Goal: Task Accomplishment & Management: Complete application form

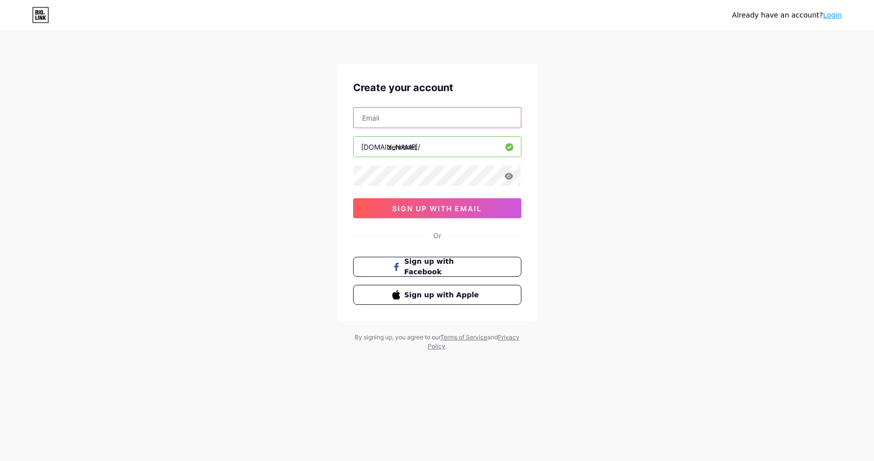
click at [425, 112] on input "text" at bounding box center [436, 118] width 167 height 20
type input "[EMAIL_ADDRESS][DOMAIN_NAME]"
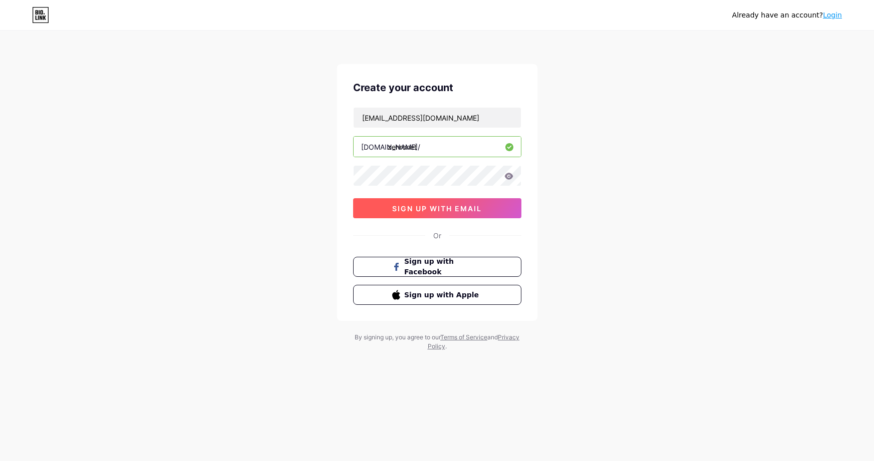
click at [486, 208] on button "sign up with email" at bounding box center [437, 208] width 168 height 20
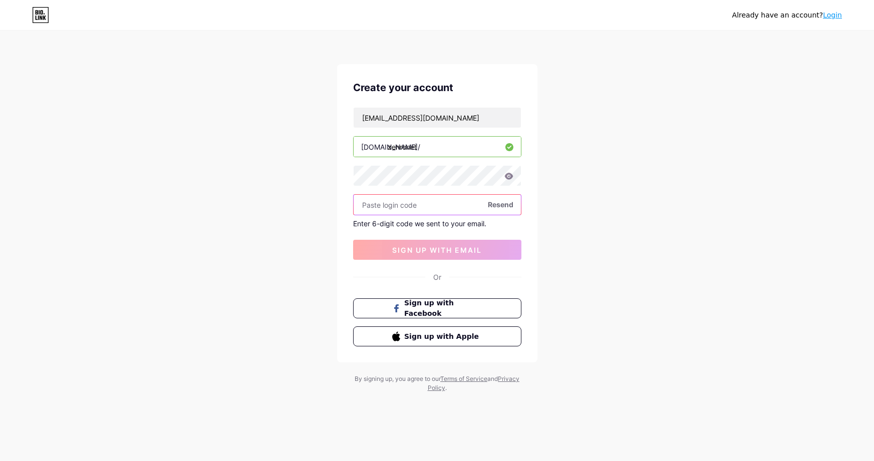
click at [380, 204] on input "text" at bounding box center [436, 205] width 167 height 20
paste input "835765"
type input "835765"
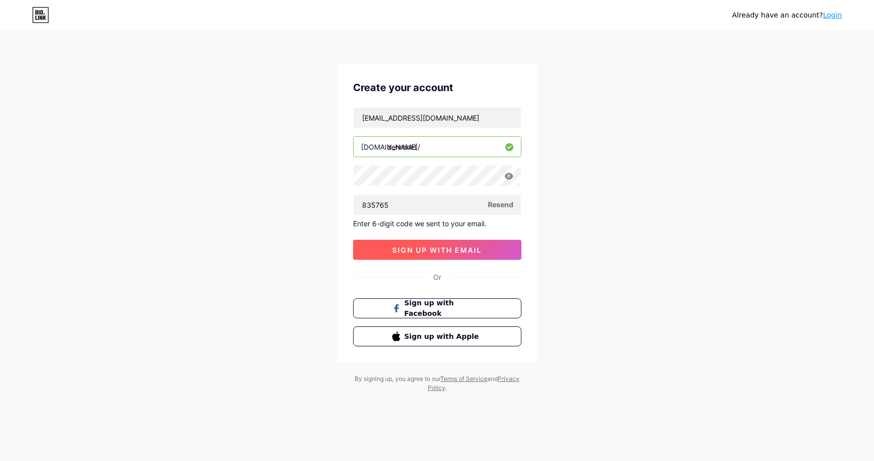
click at [490, 247] on button "sign up with email" at bounding box center [437, 250] width 168 height 20
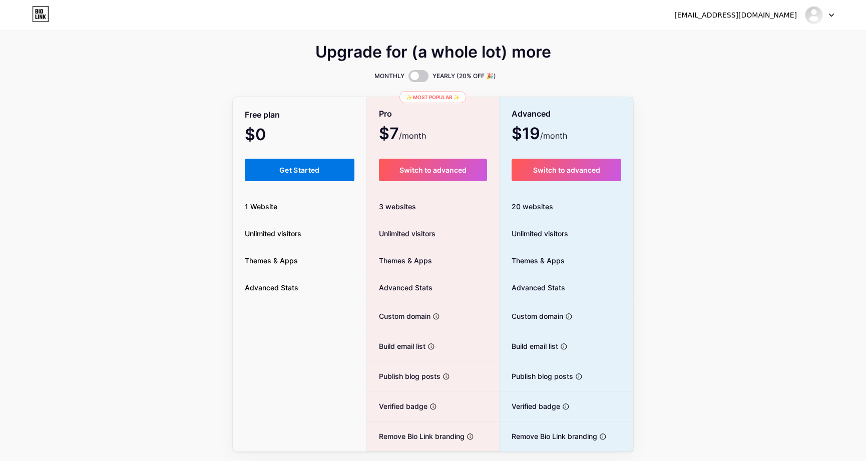
click at [318, 165] on button "Get Started" at bounding box center [300, 170] width 110 height 23
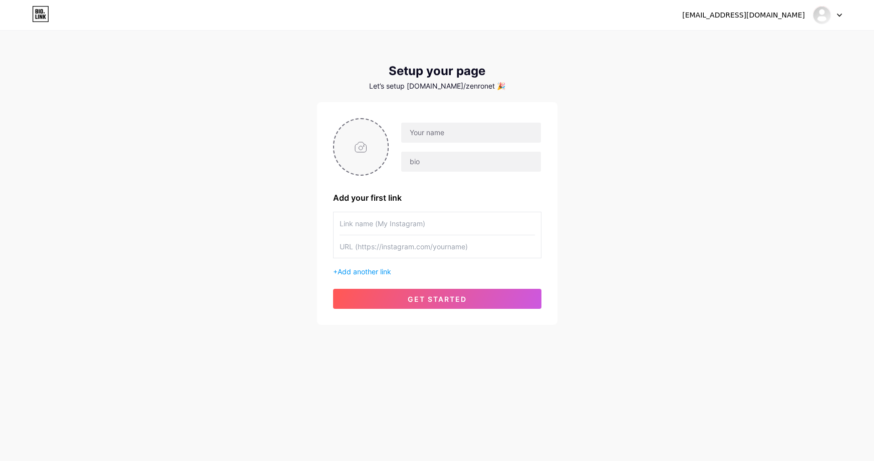
click at [357, 152] on input "file" at bounding box center [361, 147] width 54 height 56
type input "C:\fakepath\Screenshot [DATE] 12.22.00 PM.png"
click at [473, 131] on input "text" at bounding box center [470, 133] width 139 height 20
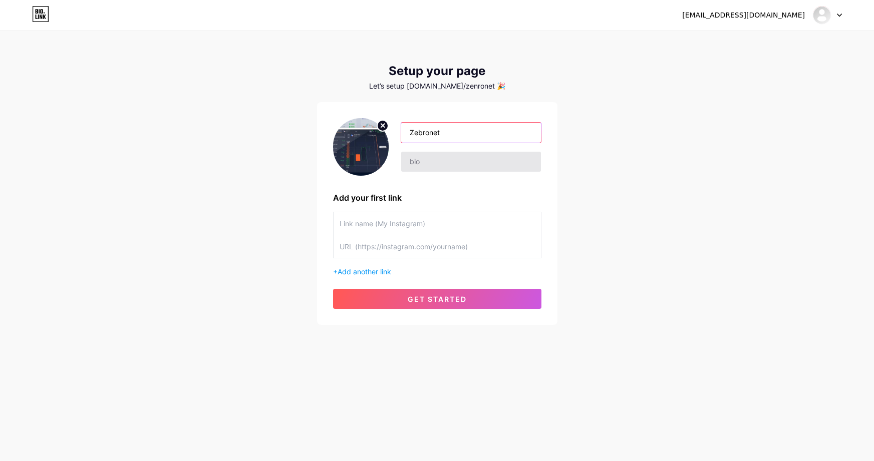
type input "Zebronet"
click at [472, 159] on input "text" at bounding box center [470, 162] width 139 height 20
type input "Social Network"
click at [439, 226] on input "text" at bounding box center [436, 223] width 195 height 23
click at [439, 248] on input "text" at bounding box center [436, 246] width 195 height 23
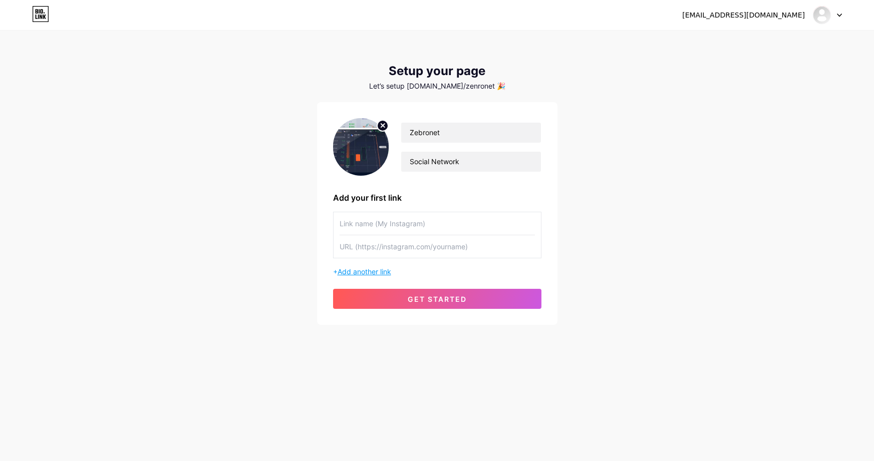
click at [380, 269] on span "Add another link" at bounding box center [364, 271] width 54 height 9
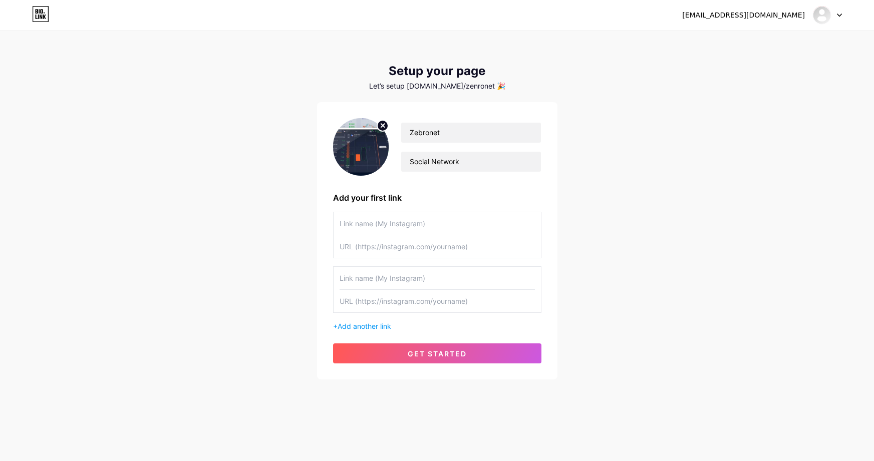
click at [409, 227] on input "text" at bounding box center [436, 223] width 195 height 23
click at [455, 353] on span "get started" at bounding box center [436, 353] width 59 height 9
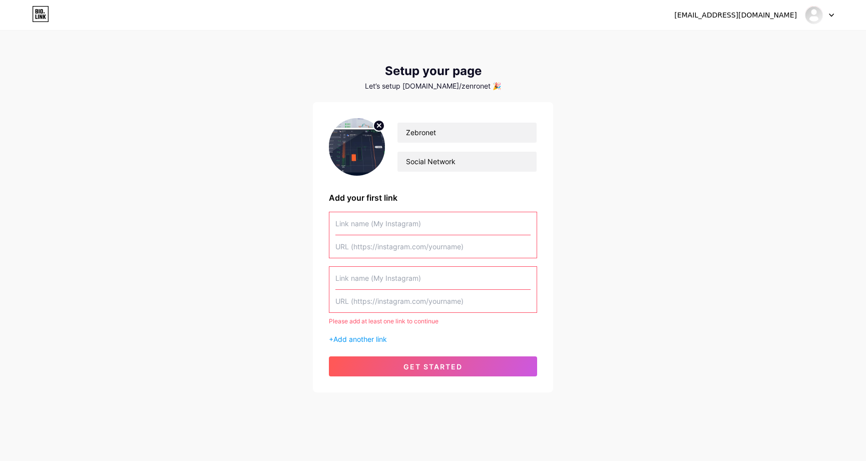
click at [409, 225] on input "text" at bounding box center [432, 223] width 195 height 23
click at [267, 200] on div "[EMAIL_ADDRESS][DOMAIN_NAME] Dashboard Logout Setup your page Let’s setup [DOMA…" at bounding box center [433, 212] width 866 height 425
